Goal: Register for event/course

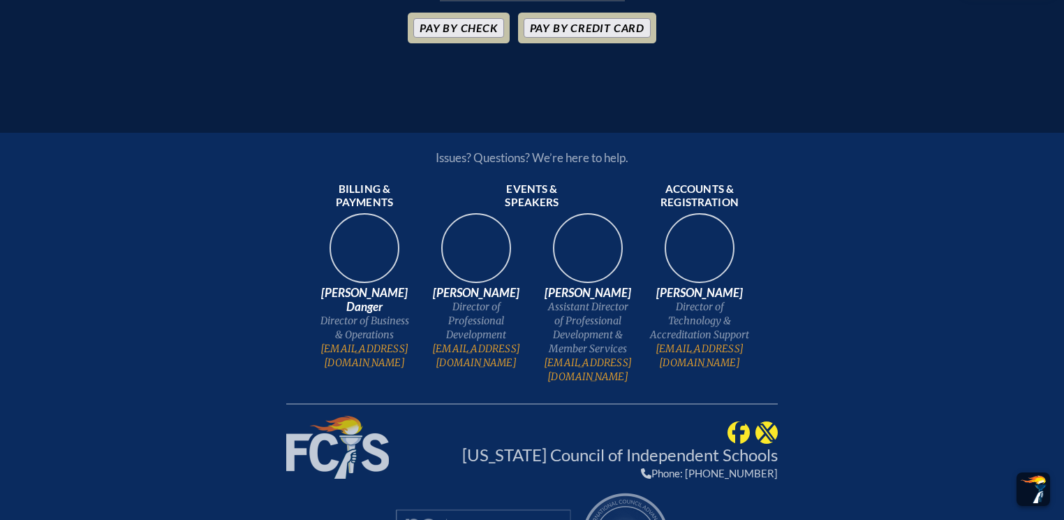
scroll to position [792, 0]
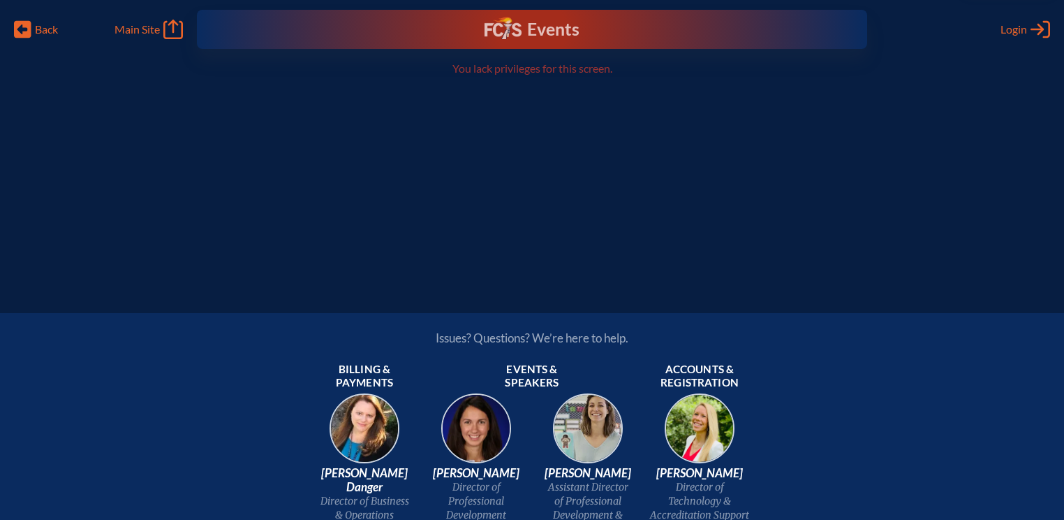
click at [489, 29] on img at bounding box center [503, 28] width 36 height 22
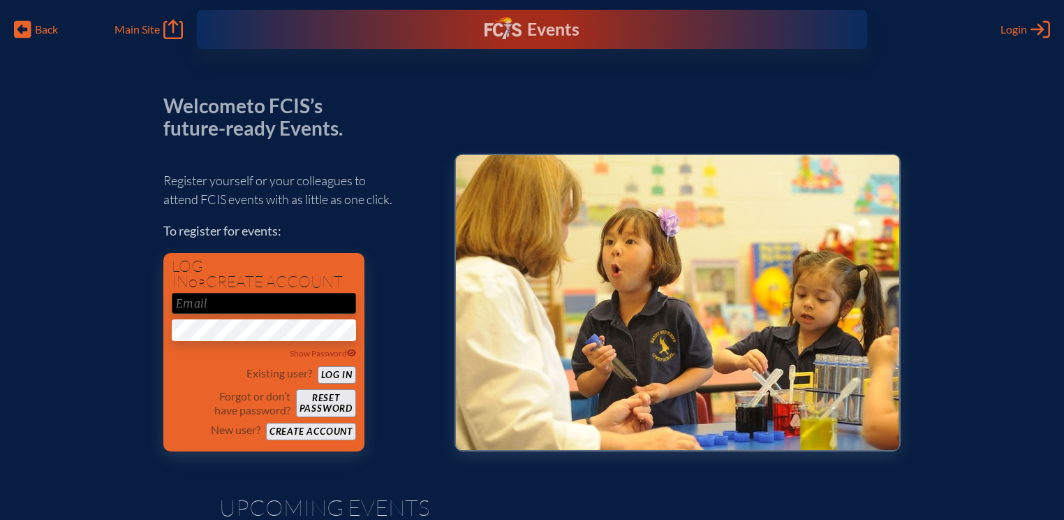
type input "[EMAIL_ADDRESS][DOMAIN_NAME]"
